Goal: Task Accomplishment & Management: Complete application form

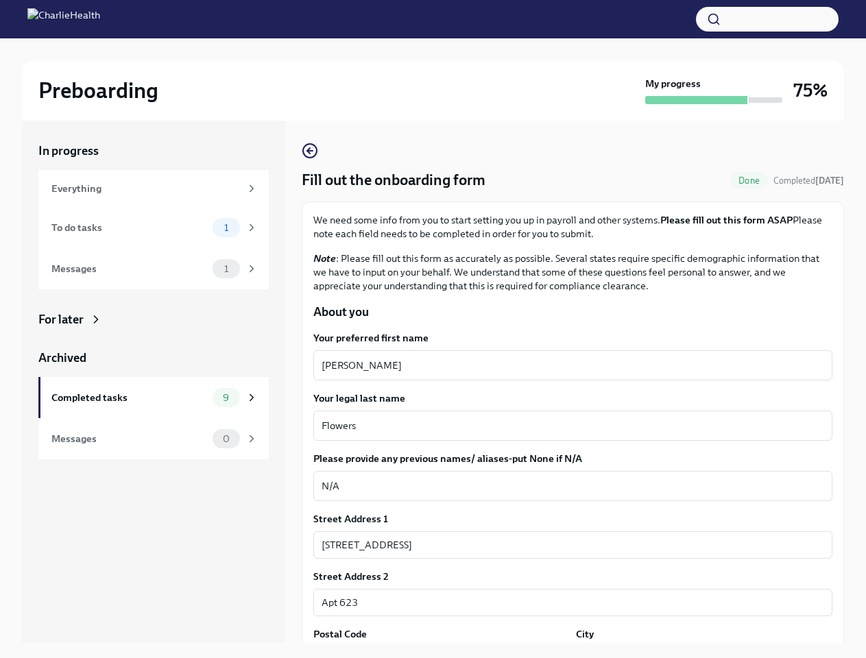
click at [767, 19] on button "button" at bounding box center [767, 19] width 143 height 25
click at [567, 426] on textarea "Flowers" at bounding box center [572, 425] width 502 height 16
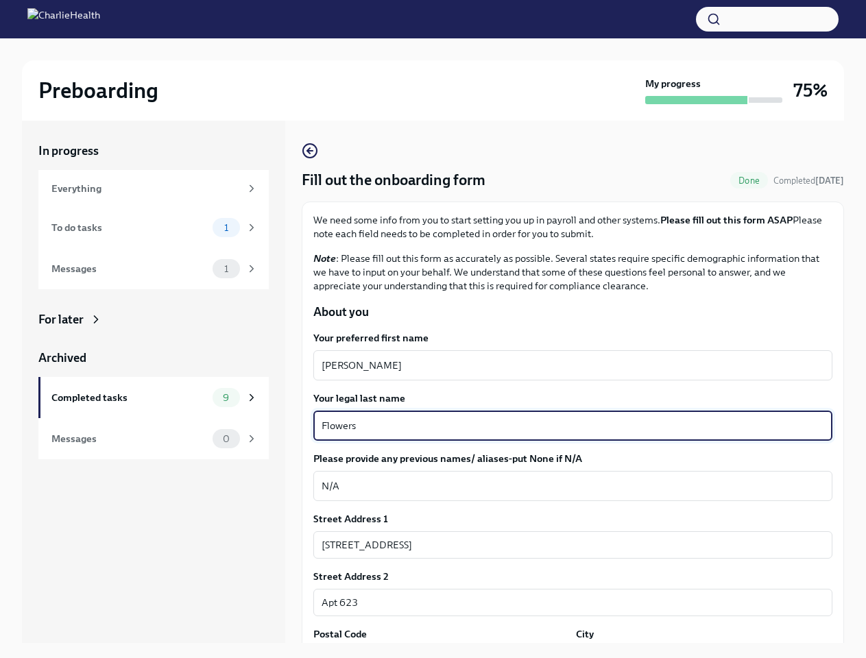
click at [567, 486] on textarea "N/A" at bounding box center [572, 486] width 502 height 16
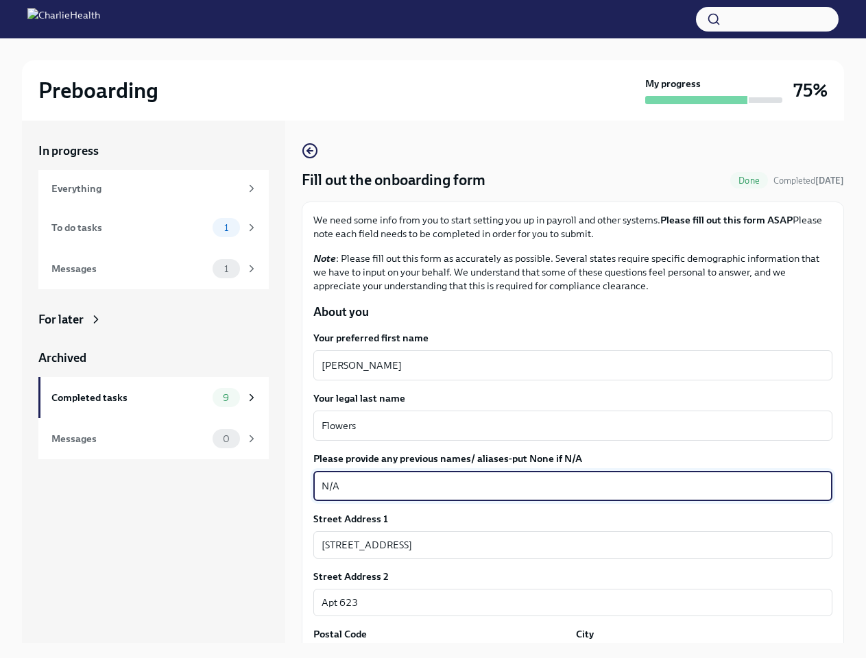
click at [567, 545] on input "[STREET_ADDRESS]" at bounding box center [572, 544] width 519 height 27
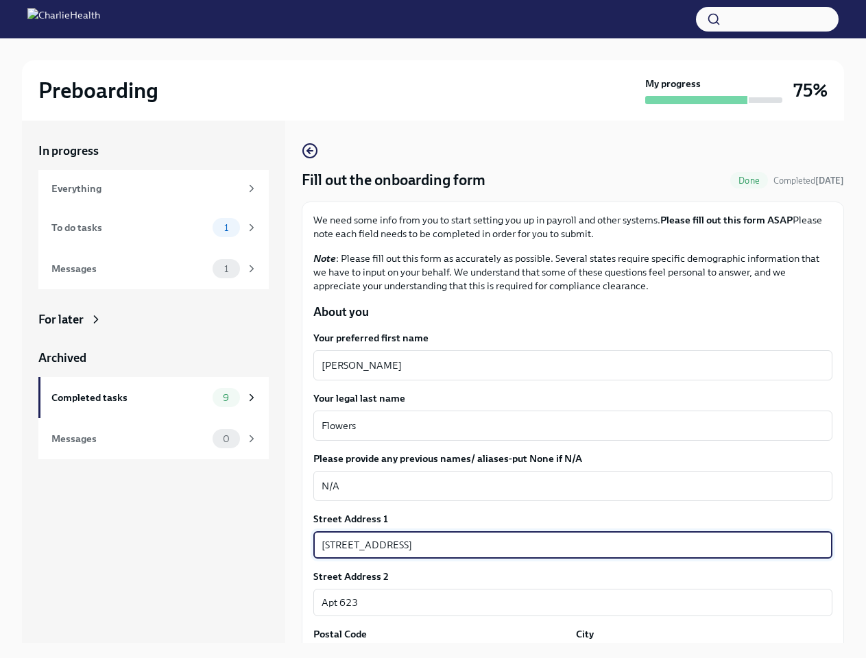
click at [567, 602] on input "Apt 623" at bounding box center [572, 602] width 519 height 27
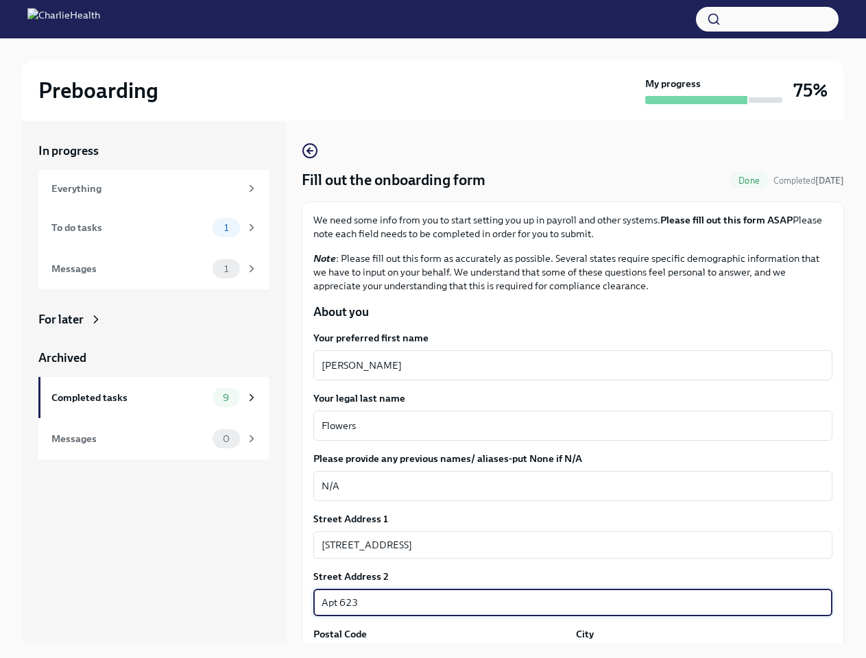
click at [439, 652] on div "In progress Everything To do tasks 1 Messages 1 For later Archived Completed ta…" at bounding box center [433, 393] width 822 height 544
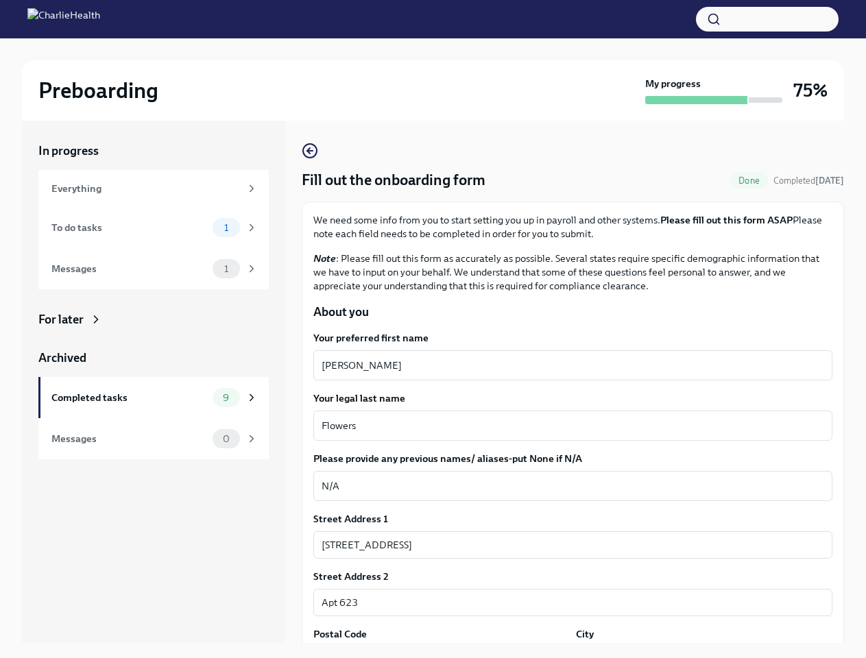
click at [695, 652] on div "In progress Everything To do tasks 1 Messages 1 For later Archived Completed ta…" at bounding box center [433, 393] width 822 height 544
